Goal: Task Accomplishment & Management: Manage account settings

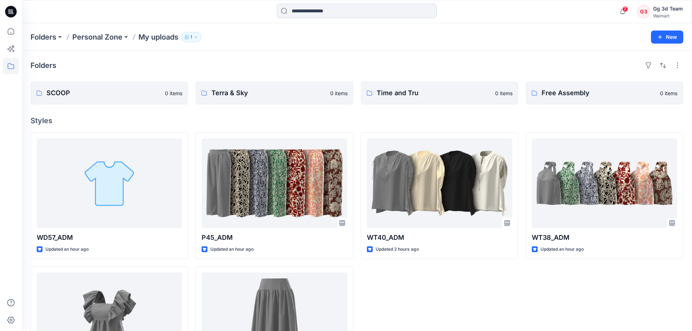
click at [390, 58] on div "Folders SCOOP 0 items Terra & Sky 0 items Time and Tru 0 items Free Assembly 0 …" at bounding box center [357, 226] width 670 height 351
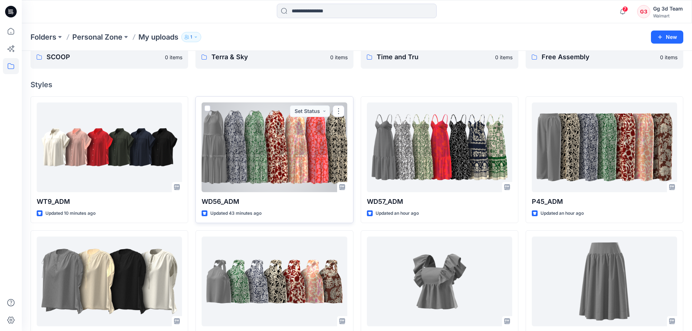
scroll to position [71, 0]
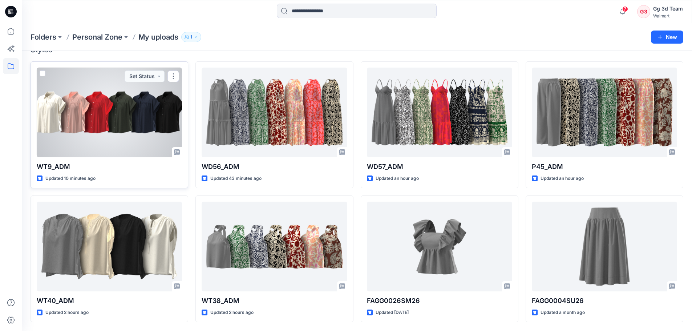
click at [49, 129] on div at bounding box center [109, 113] width 145 height 90
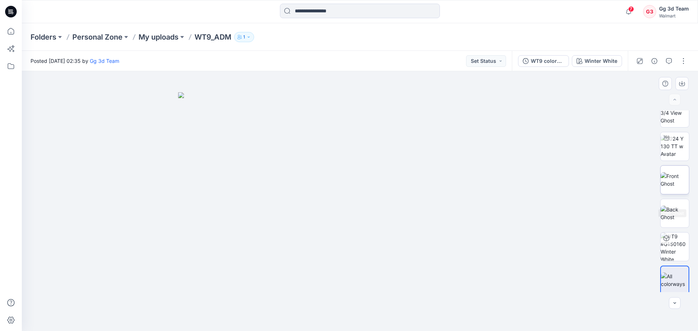
scroll to position [15, 0]
click at [681, 64] on button "button" at bounding box center [683, 61] width 12 height 12
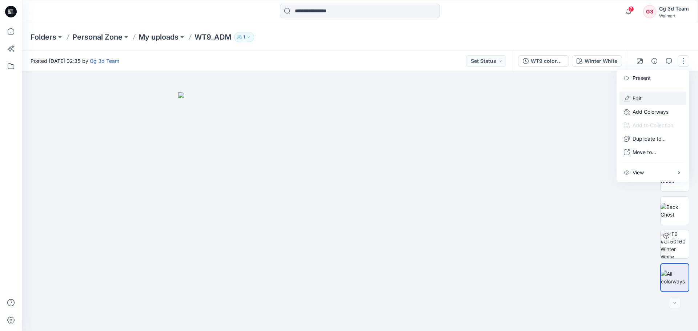
click at [635, 102] on button "Edit" at bounding box center [652, 98] width 67 height 13
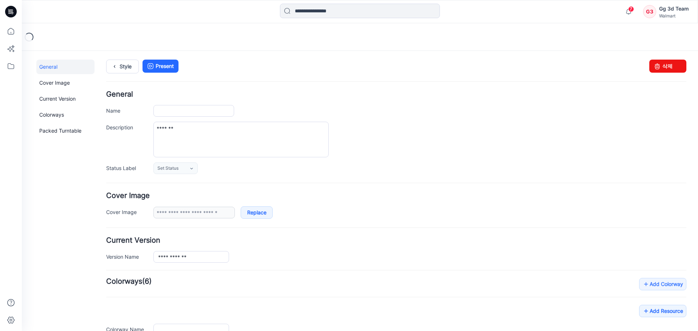
type input "*******"
type textarea "********"
type input "**********"
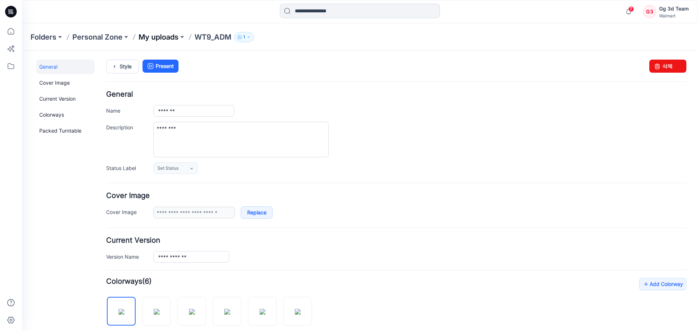
click at [160, 41] on p "My uploads" at bounding box center [158, 37] width 40 height 10
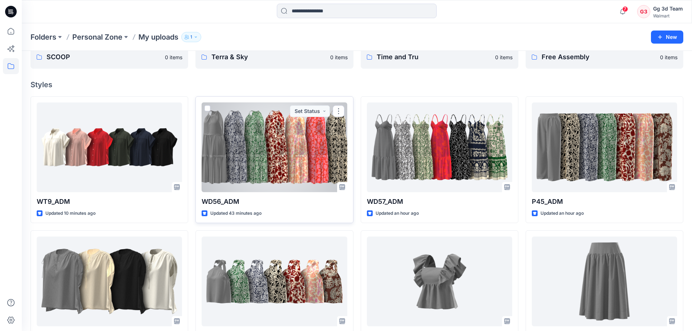
scroll to position [71, 0]
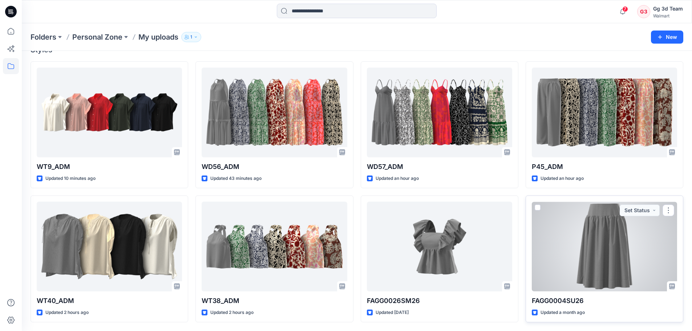
click at [572, 266] on div at bounding box center [604, 247] width 145 height 90
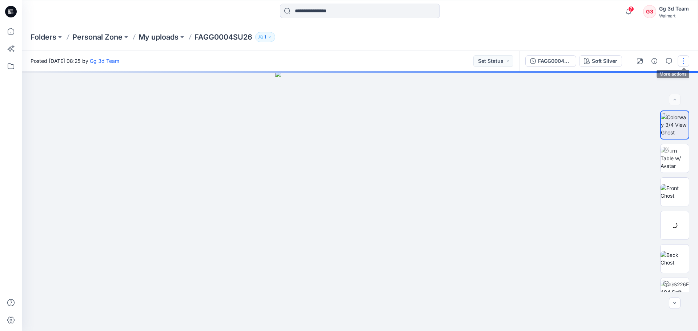
click at [679, 58] on button "button" at bounding box center [683, 61] width 12 height 12
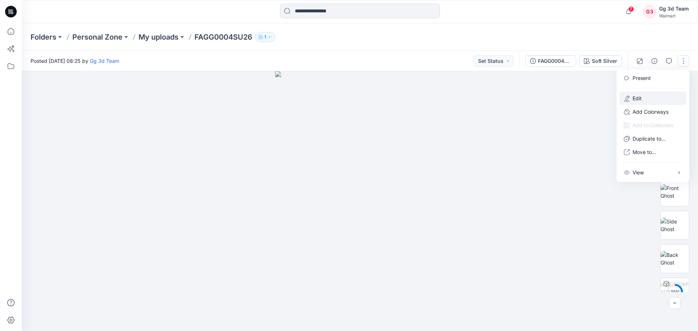
click at [645, 98] on button "Edit" at bounding box center [652, 98] width 67 height 13
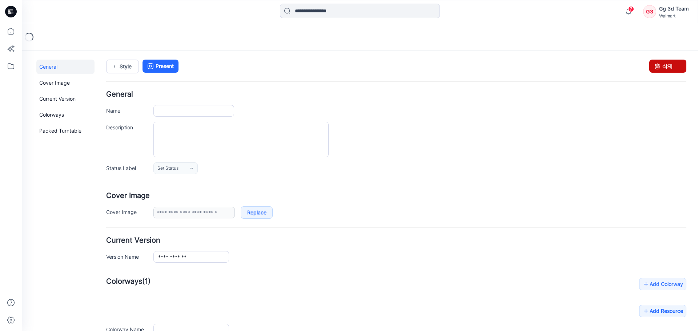
type input "**********"
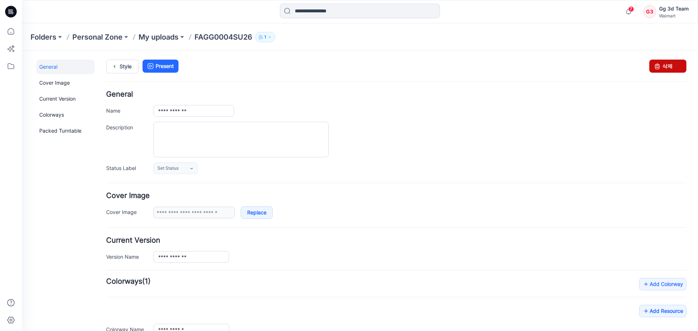
click at [669, 70] on link "삭제" at bounding box center [667, 66] width 37 height 13
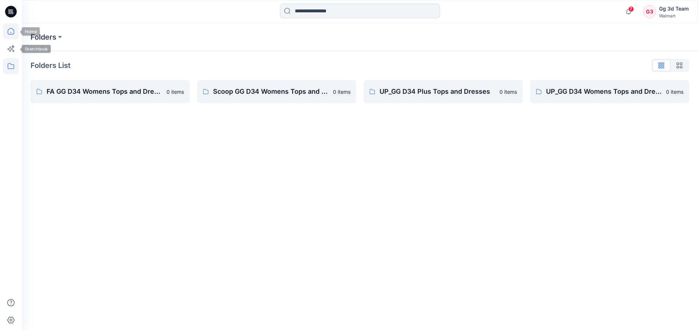
click at [11, 33] on icon at bounding box center [11, 31] width 16 height 16
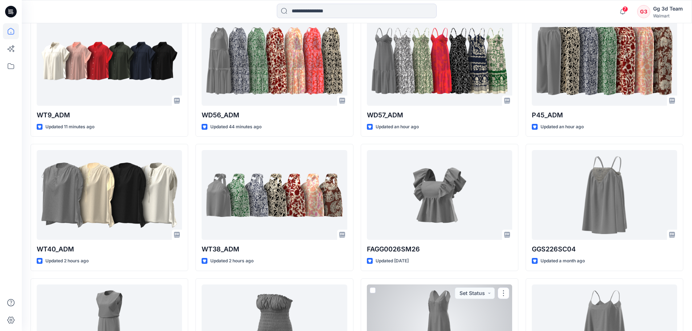
scroll to position [205, 0]
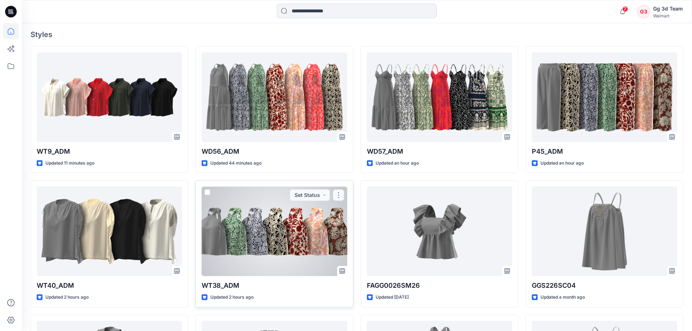
click at [341, 192] on button "button" at bounding box center [339, 195] width 12 height 12
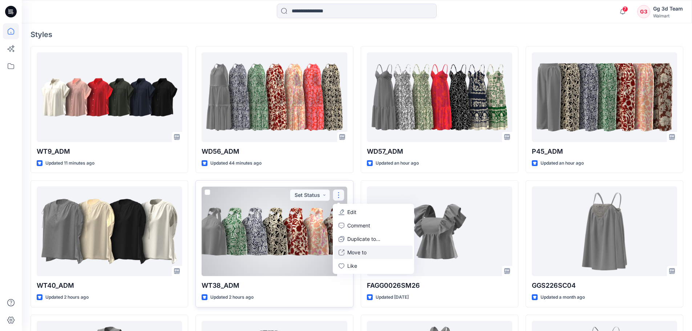
click at [361, 251] on p "Move to" at bounding box center [356, 253] width 19 height 8
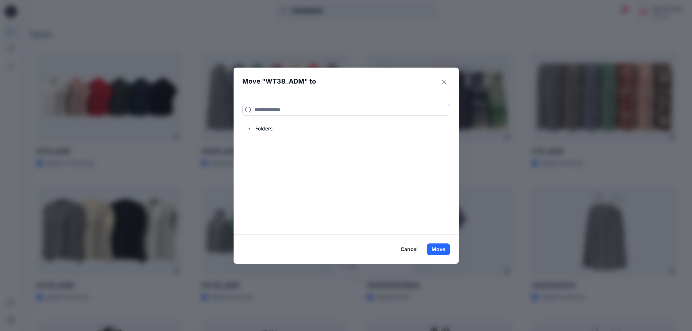
click at [288, 136] on div "Folders" at bounding box center [346, 165] width 225 height 140
click at [281, 133] on div at bounding box center [346, 128] width 208 height 15
click at [253, 128] on icon "button" at bounding box center [250, 129] width 6 height 6
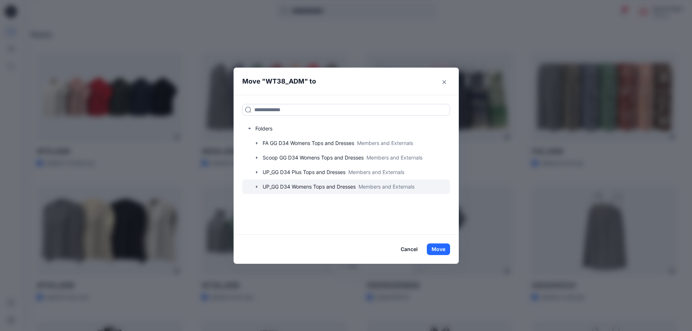
click at [260, 186] on icon "button" at bounding box center [257, 187] width 6 height 6
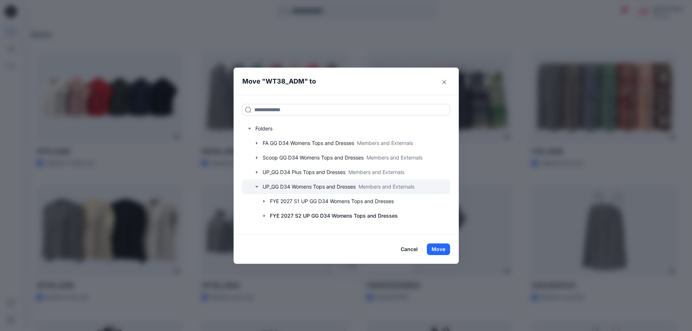
scroll to position [12, 0]
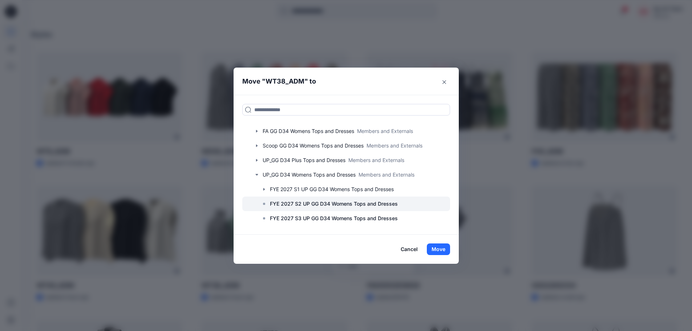
click at [305, 202] on p "FYE 2027 S2 UP GG D34 Womens Tops and Dresses" at bounding box center [334, 203] width 128 height 9
click at [441, 84] on button "Close" at bounding box center [445, 82] width 12 height 12
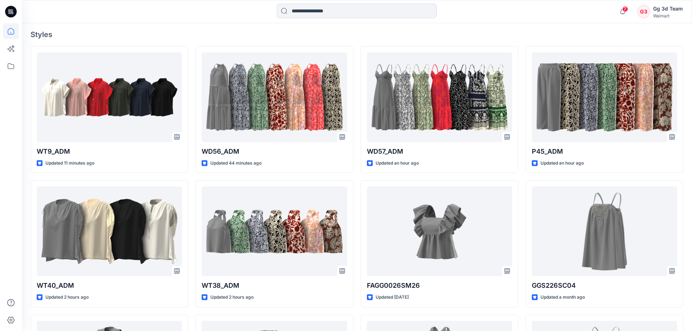
click at [466, 16] on div at bounding box center [356, 12] width 335 height 16
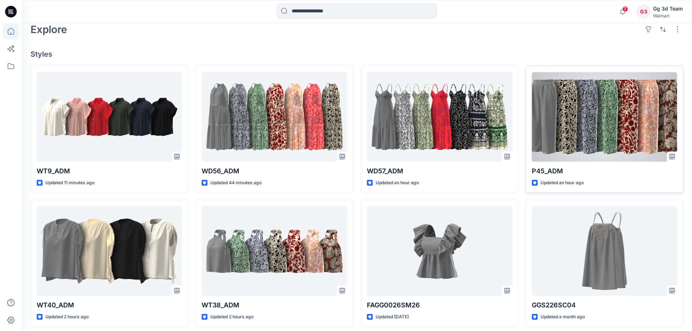
scroll to position [241, 0]
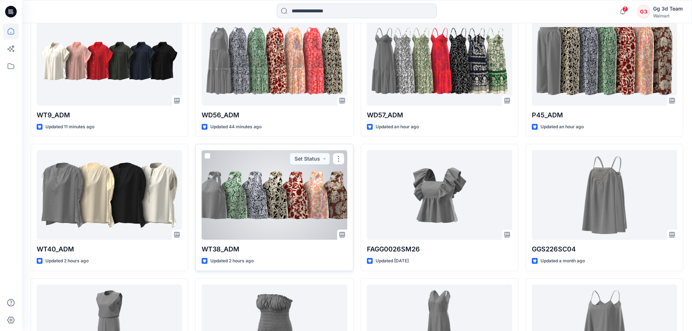
click at [207, 156] on span at bounding box center [208, 156] width 6 height 6
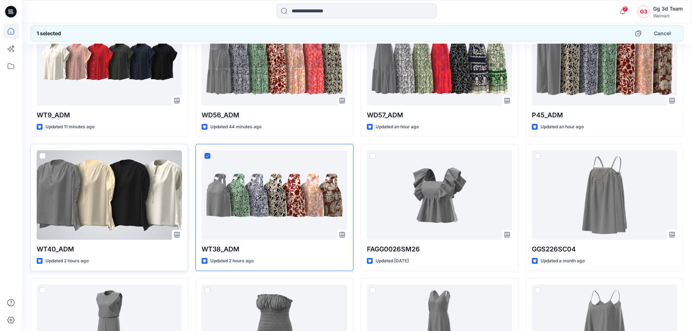
click at [43, 156] on span at bounding box center [43, 156] width 6 height 6
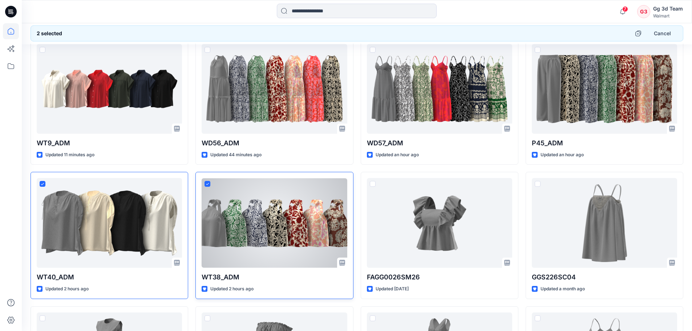
scroll to position [169, 0]
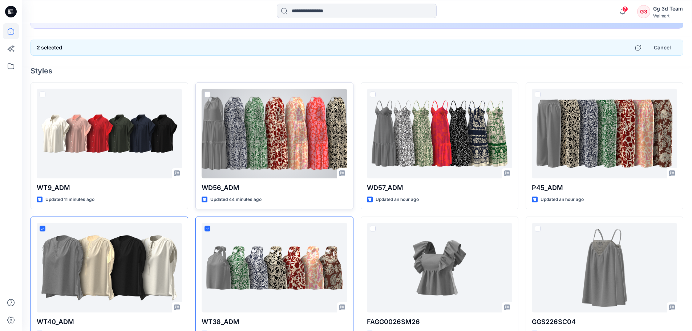
click at [207, 93] on span at bounding box center [208, 95] width 6 height 6
click at [281, 136] on div at bounding box center [274, 134] width 145 height 90
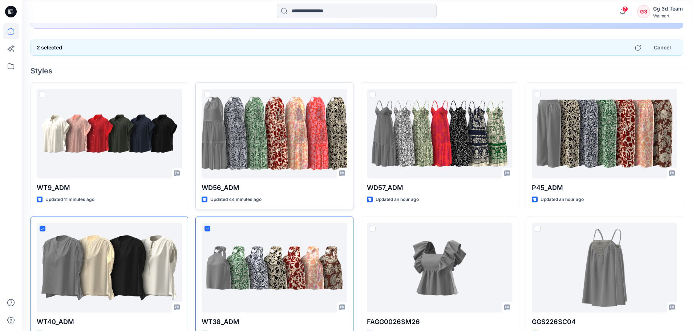
click at [493, 70] on h4 "Styles" at bounding box center [357, 70] width 653 height 9
click at [655, 51] on button "Cancel" at bounding box center [662, 47] width 29 height 13
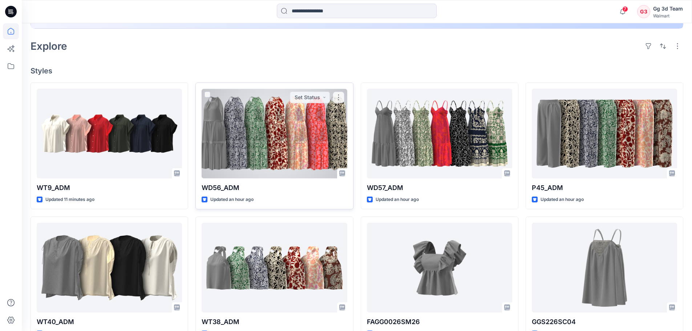
click at [279, 141] on div at bounding box center [274, 134] width 145 height 90
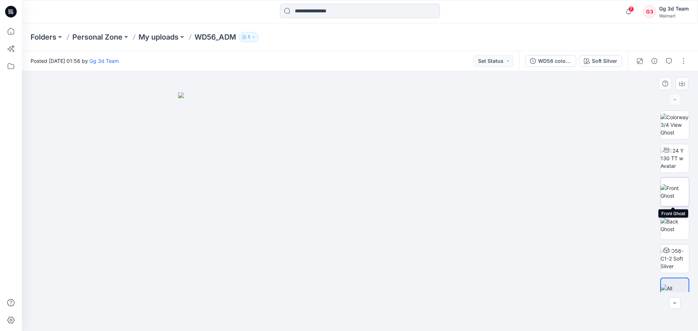
click at [663, 189] on img at bounding box center [674, 191] width 28 height 15
drag, startPoint x: 360, startPoint y: 119, endPoint x: 372, endPoint y: 202, distance: 83.3
click at [354, 275] on img at bounding box center [359, 201] width 131 height 260
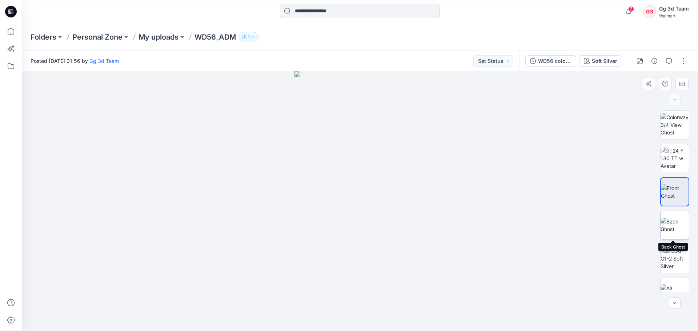
click at [671, 227] on img at bounding box center [674, 225] width 28 height 15
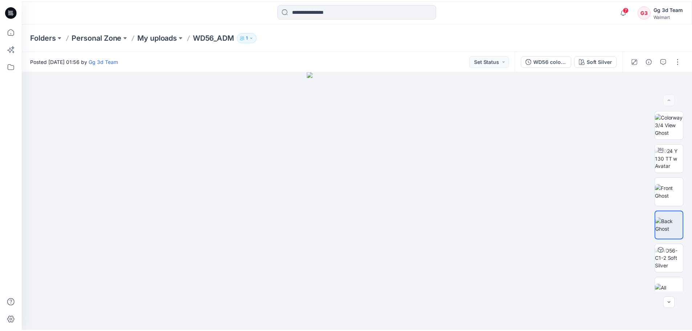
scroll to position [169, 0]
